Goal: Task Accomplishment & Management: Manage account settings

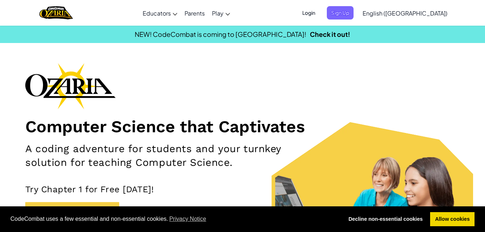
click at [320, 12] on span "Login" at bounding box center [309, 12] width 22 height 13
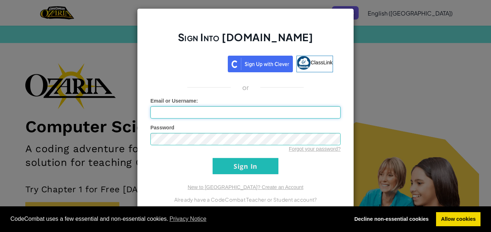
scroll to position [3, 0]
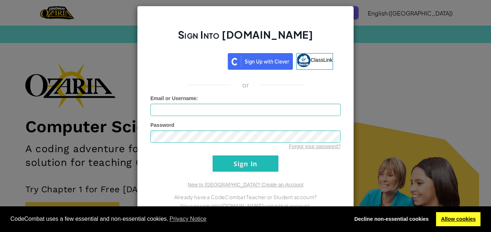
click at [462, 215] on link "Allow cookies" at bounding box center [458, 219] width 44 height 14
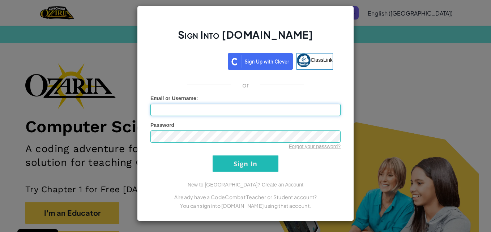
click at [205, 106] on input "Email or Username :" at bounding box center [245, 110] width 190 height 12
type input "[EMAIL_ADDRESS][DOMAIN_NAME]"
click at [254, 130] on div "Password Forgot your password?" at bounding box center [245, 135] width 190 height 29
click at [240, 163] on input "Sign In" at bounding box center [245, 163] width 66 height 16
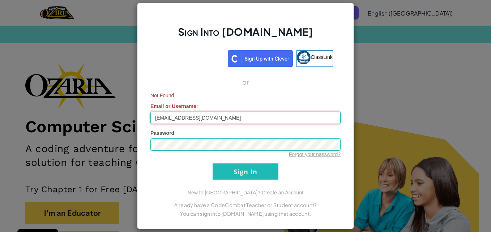
drag, startPoint x: 269, startPoint y: 123, endPoint x: -1, endPoint y: 120, distance: 270.2
type input "[EMAIL_ADDRESS][DOMAIN_NAME]"
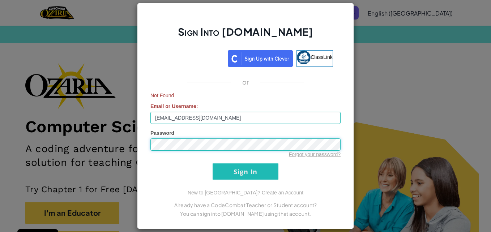
click at [0, 114] on div "Sign Into [DOMAIN_NAME] ClassLink or Not Found Email or Username : [EMAIL_ADDRE…" at bounding box center [245, 116] width 491 height 232
click at [212, 163] on input "Sign In" at bounding box center [245, 171] width 66 height 16
